Goal: Navigation & Orientation: Find specific page/section

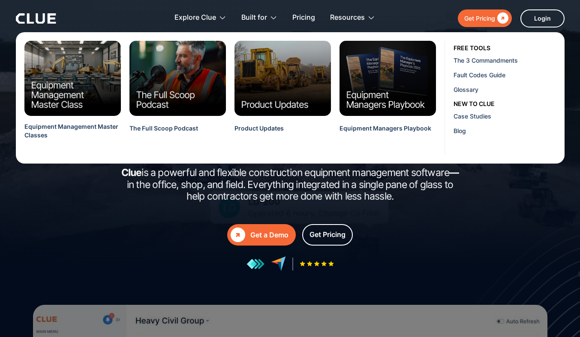
click at [253, 220] on div "The best software for equipment management. Clue is a powerful and flexible con…" at bounding box center [290, 176] width 386 height 189
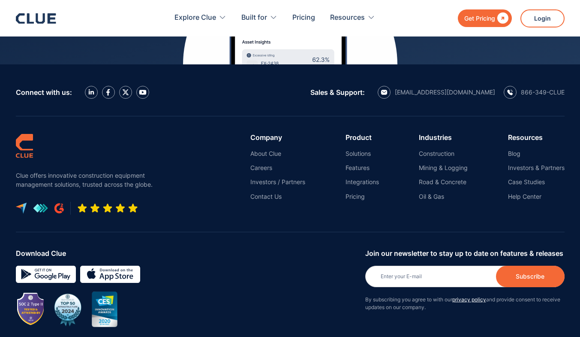
scroll to position [3965, 0]
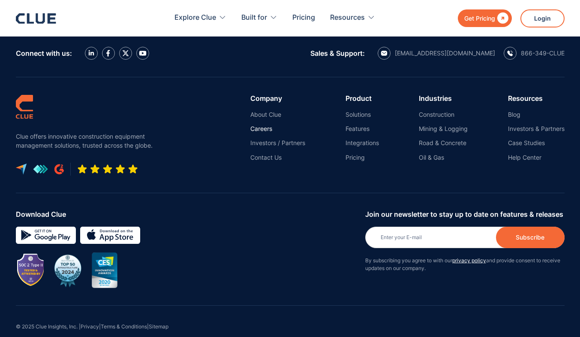
click at [259, 125] on link "Careers" at bounding box center [277, 129] width 55 height 8
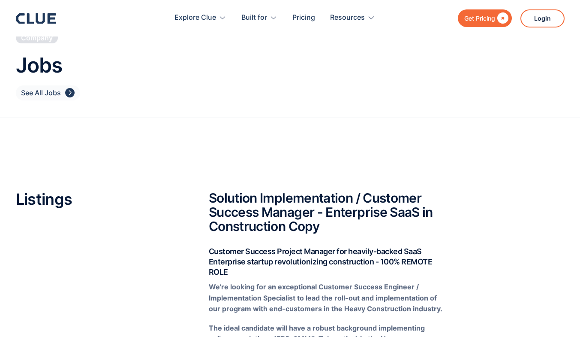
scroll to position [37, 0]
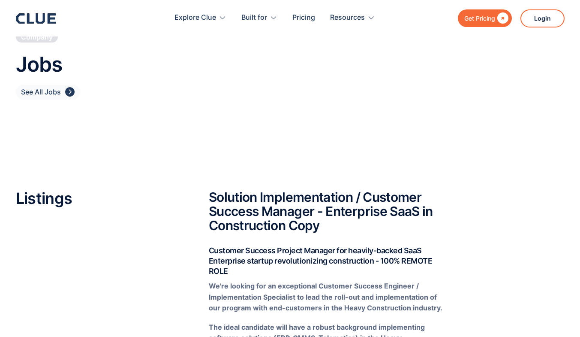
click at [41, 89] on div "See All Jobs" at bounding box center [41, 92] width 40 height 11
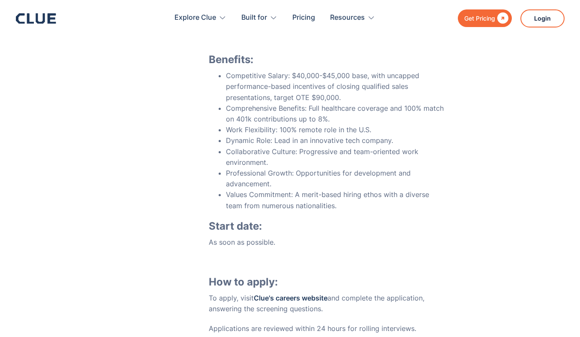
scroll to position [1776, 0]
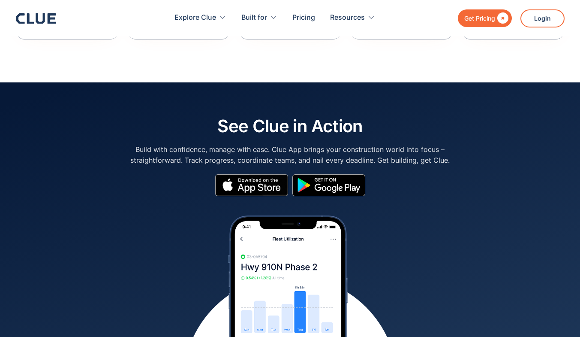
scroll to position [3601, 0]
